Goal: Transaction & Acquisition: Book appointment/travel/reservation

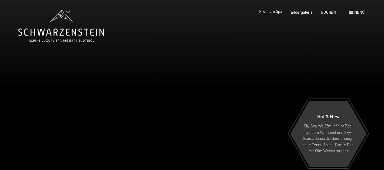
click at [279, 12] on span "Premium Spa" at bounding box center [270, 11] width 23 height 5
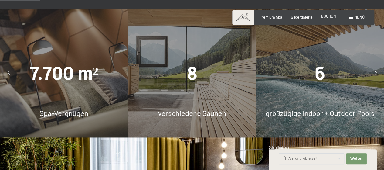
click at [328, 18] on span "BUCHEN" at bounding box center [328, 16] width 15 height 5
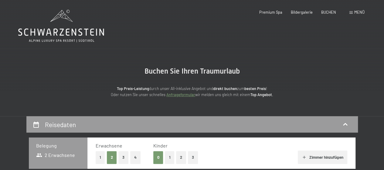
click at [52, 26] on icon at bounding box center [61, 26] width 86 height 32
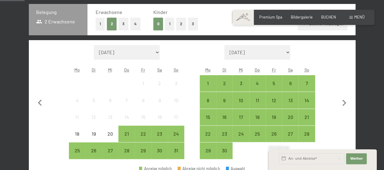
scroll to position [139, 0]
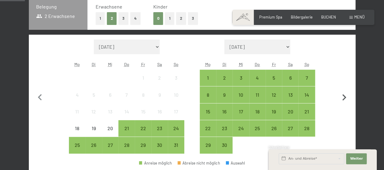
click at [348, 95] on icon "button" at bounding box center [344, 97] width 13 height 13
select select "2025-10-01"
select select "2025-11-01"
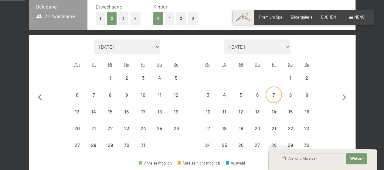
select select "2025-10-01"
select select "2025-11-01"
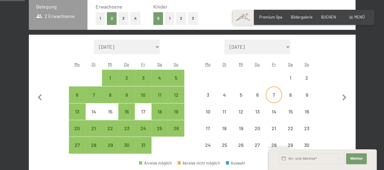
click at [272, 92] on div "7" at bounding box center [273, 99] width 15 height 15
select select "2025-10-01"
select select "2025-11-01"
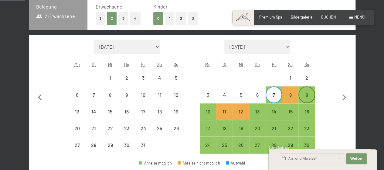
click at [307, 96] on div "9" at bounding box center [306, 99] width 15 height 15
select select "2025-10-01"
select select "2025-11-01"
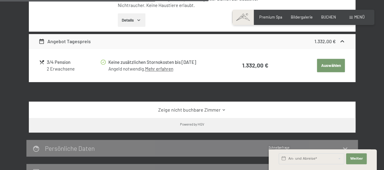
scroll to position [443, 0]
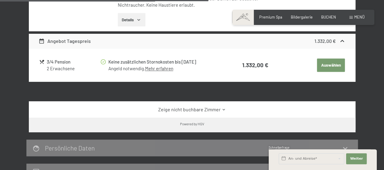
click at [225, 109] on icon at bounding box center [224, 109] width 5 height 5
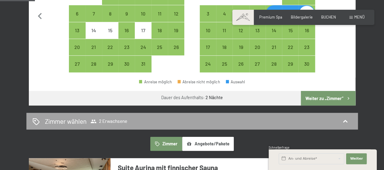
scroll to position [203, 0]
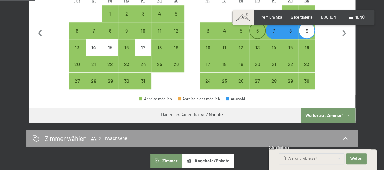
click at [262, 31] on div "6" at bounding box center [257, 35] width 15 height 15
select select "2025-10-01"
select select "2025-11-01"
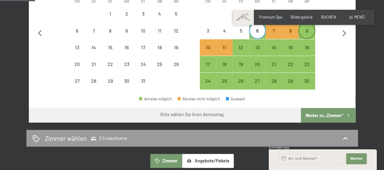
click at [302, 31] on div "9" at bounding box center [306, 35] width 15 height 15
select select "2025-10-01"
select select "2025-11-01"
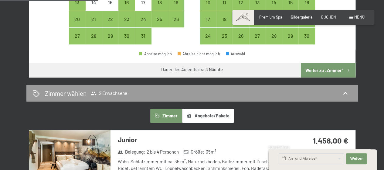
scroll to position [243, 0]
